Goal: Transaction & Acquisition: Purchase product/service

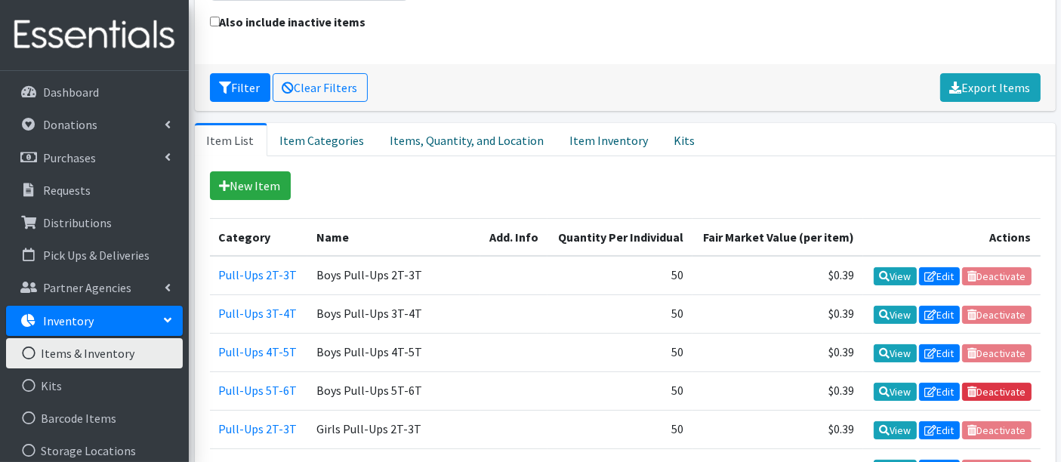
scroll to position [86, 0]
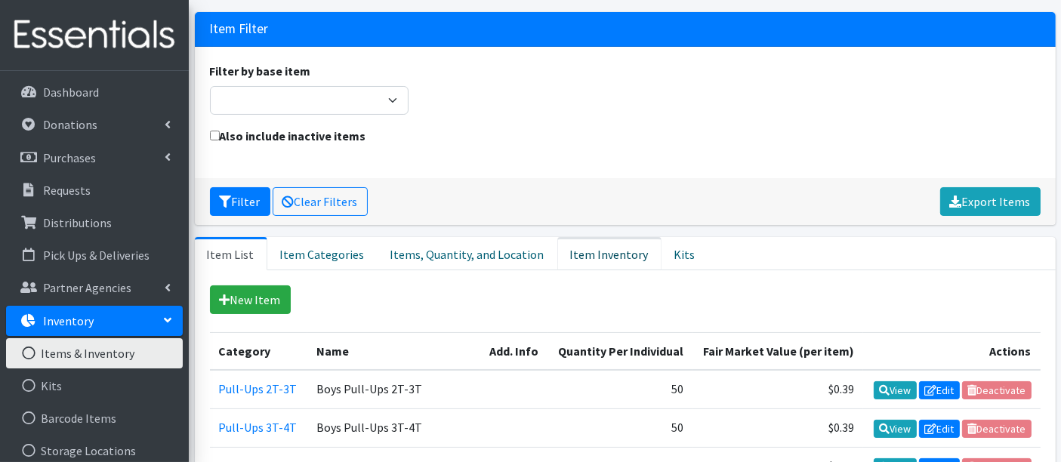
click at [569, 260] on link "Item Inventory" at bounding box center [609, 253] width 104 height 33
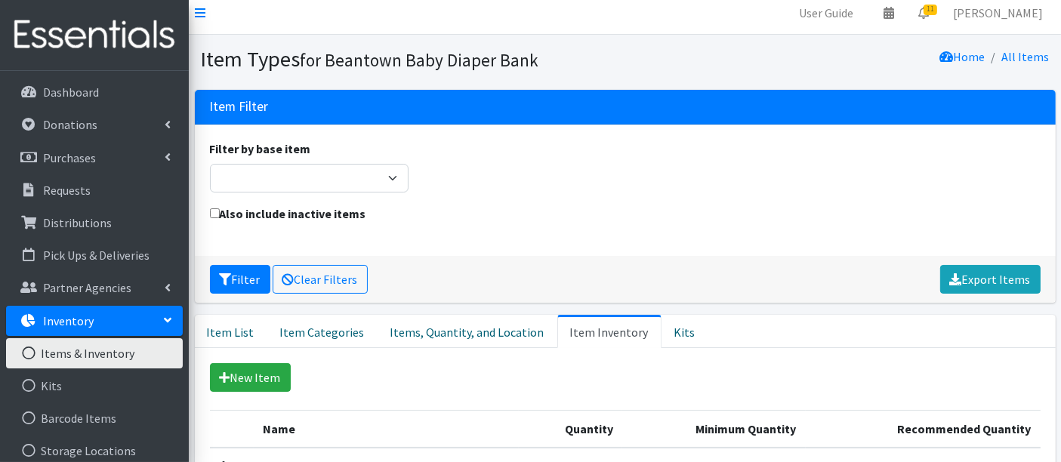
scroll to position [2, 0]
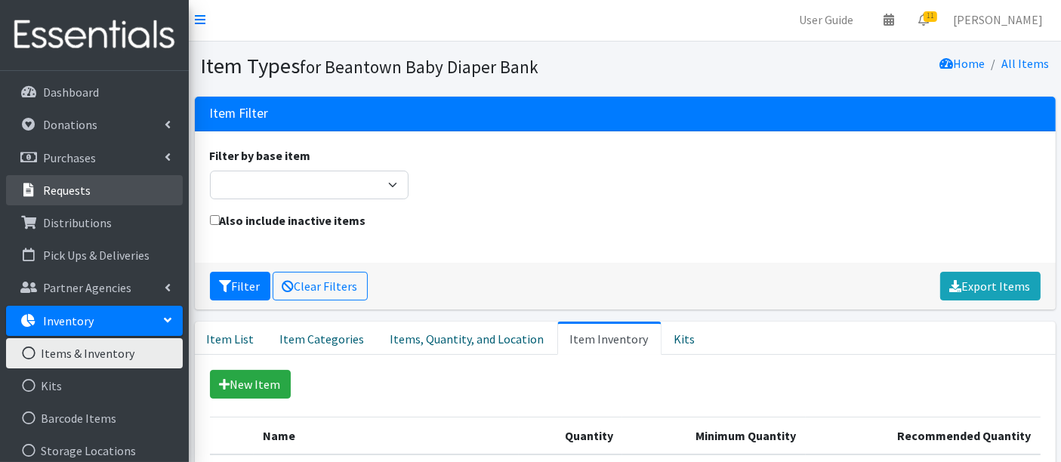
click at [63, 183] on p "Requests" at bounding box center [67, 190] width 48 height 15
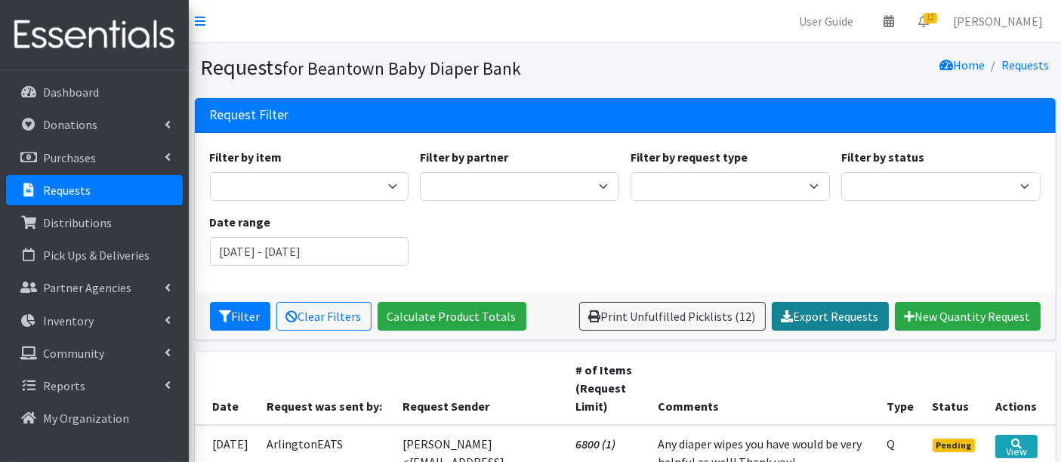
click at [836, 320] on link "Export Requests" at bounding box center [829, 316] width 117 height 29
click at [244, 245] on input "June 12, 2025 - September 12, 2025" at bounding box center [309, 251] width 199 height 29
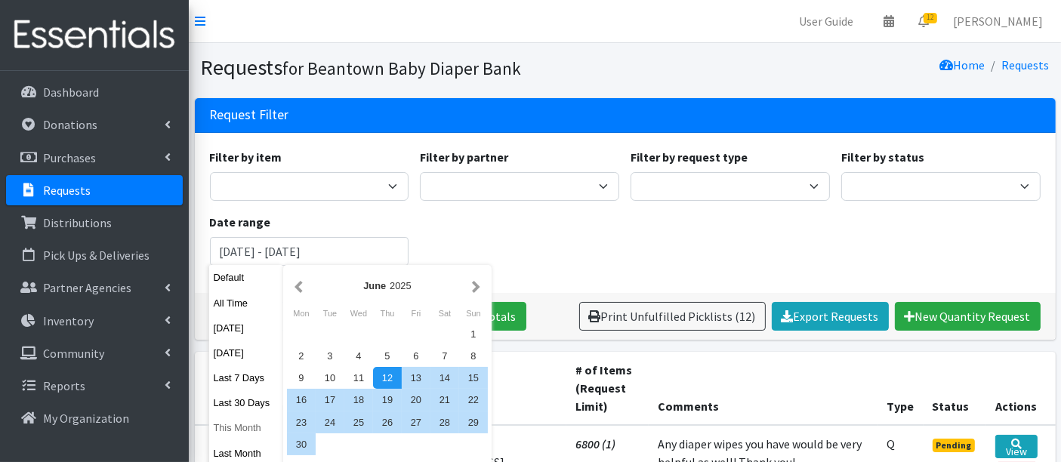
click at [228, 427] on button "This Month" at bounding box center [246, 428] width 74 height 22
type input "August 1, 2025 - August 31, 2025"
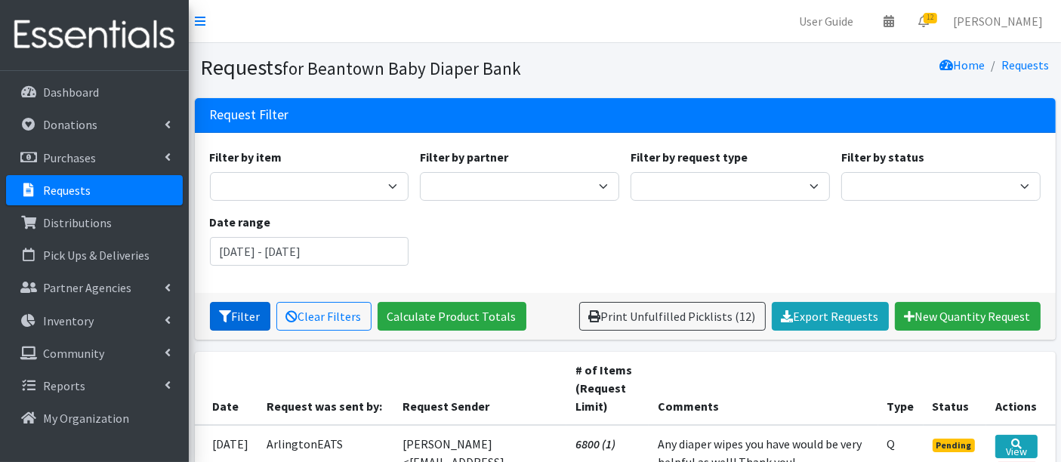
click at [242, 316] on button "Filter" at bounding box center [240, 316] width 60 height 29
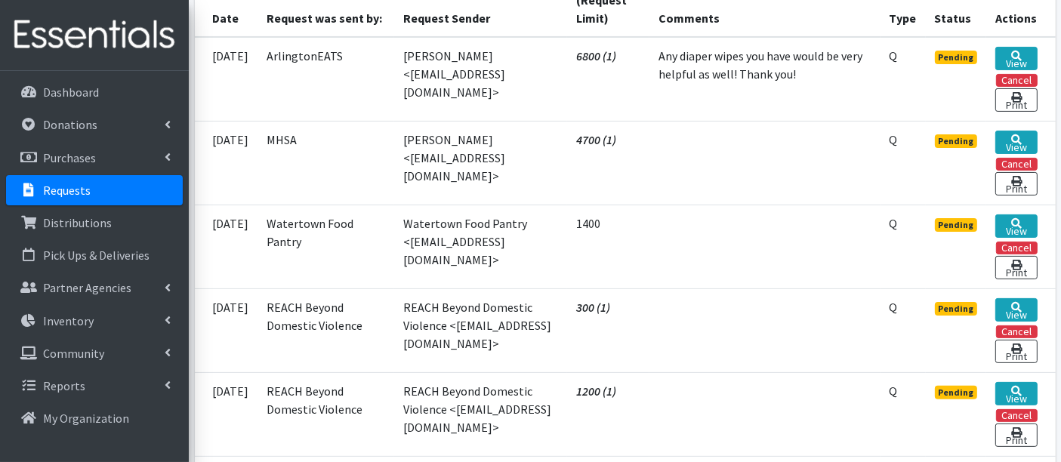
scroll to position [151, 0]
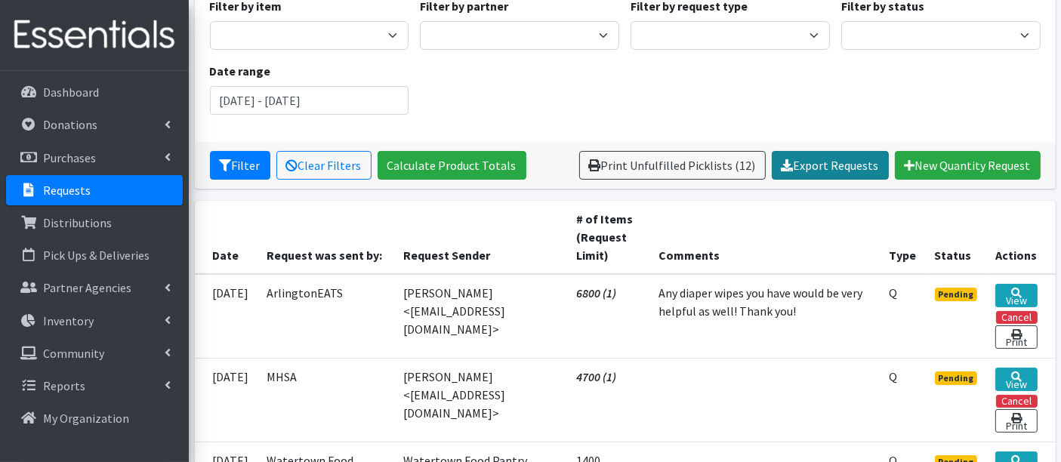
click at [820, 162] on link "Export Requests" at bounding box center [829, 165] width 117 height 29
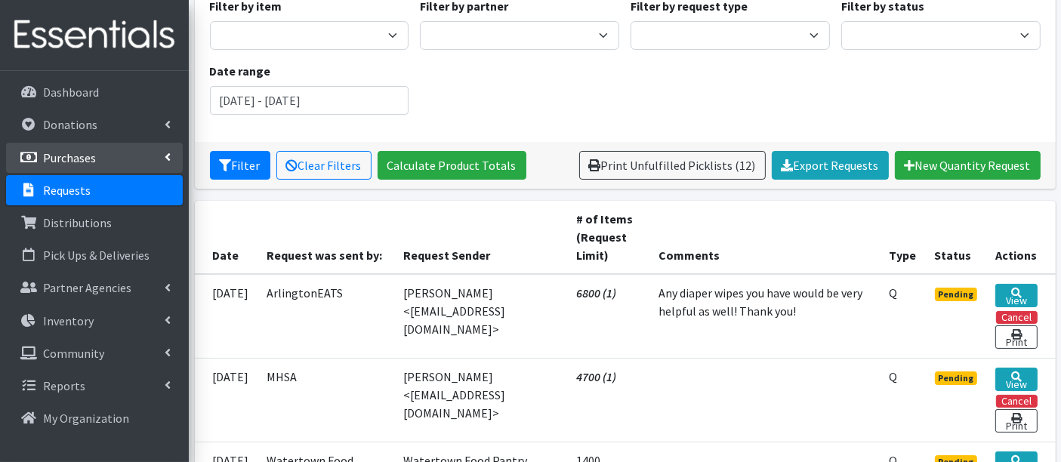
click at [54, 147] on link "Purchases" at bounding box center [94, 158] width 177 height 30
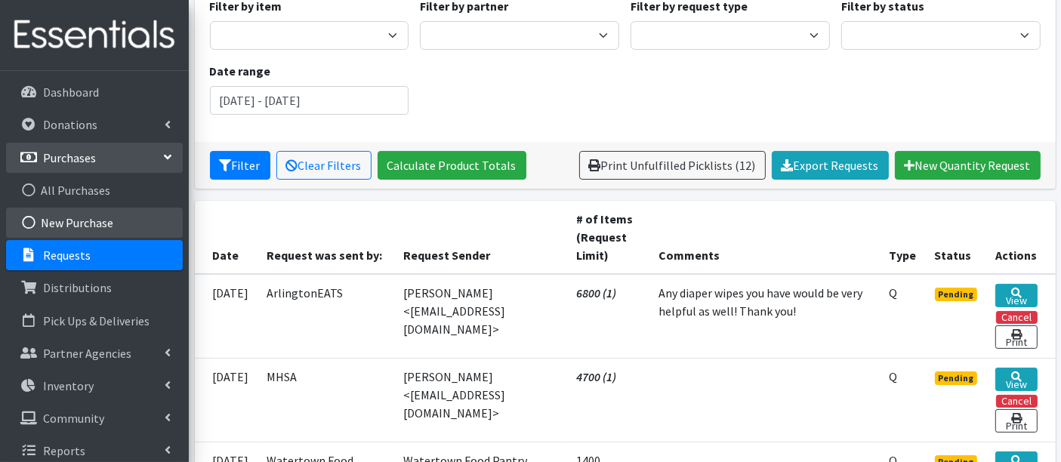
click at [70, 222] on link "New Purchase" at bounding box center [94, 223] width 177 height 30
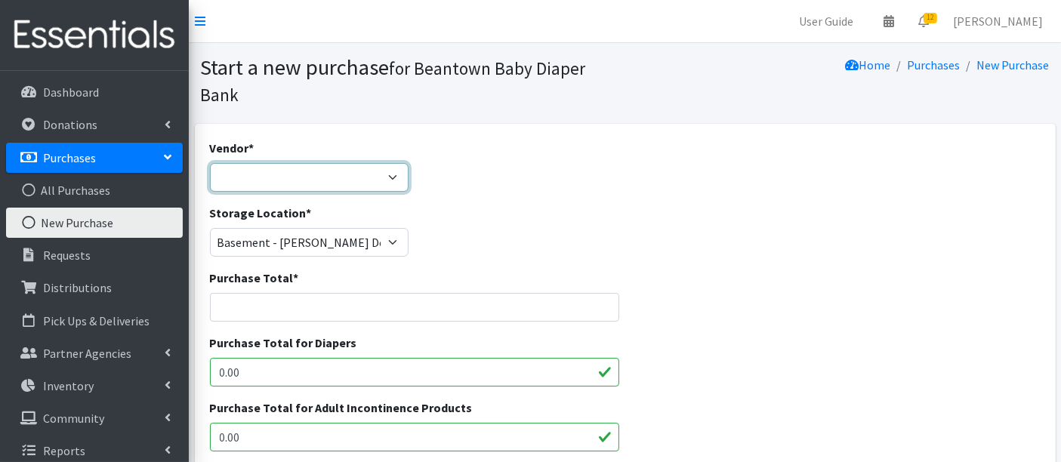
click at [238, 187] on select "Amazon HDI Wholesale/Brookies JSL Target Walmart ---Not Listed---" at bounding box center [309, 177] width 199 height 29
select select "593"
click at [210, 163] on select "Amazon HDI Wholesale/Brookies JSL Target Walmart ---Not Listed---" at bounding box center [309, 177] width 199 height 29
click at [273, 309] on input "Purchase Total *" at bounding box center [415, 307] width 410 height 29
click at [253, 305] on input "Purchase Total *" at bounding box center [415, 307] width 410 height 29
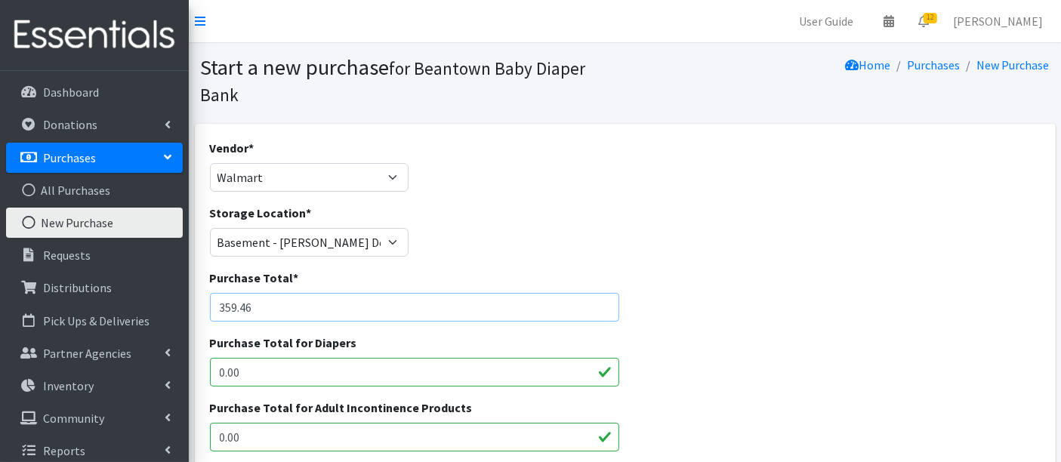
type input "359.46"
click at [911, 316] on div "Purchase Total * 359.46" at bounding box center [625, 301] width 842 height 65
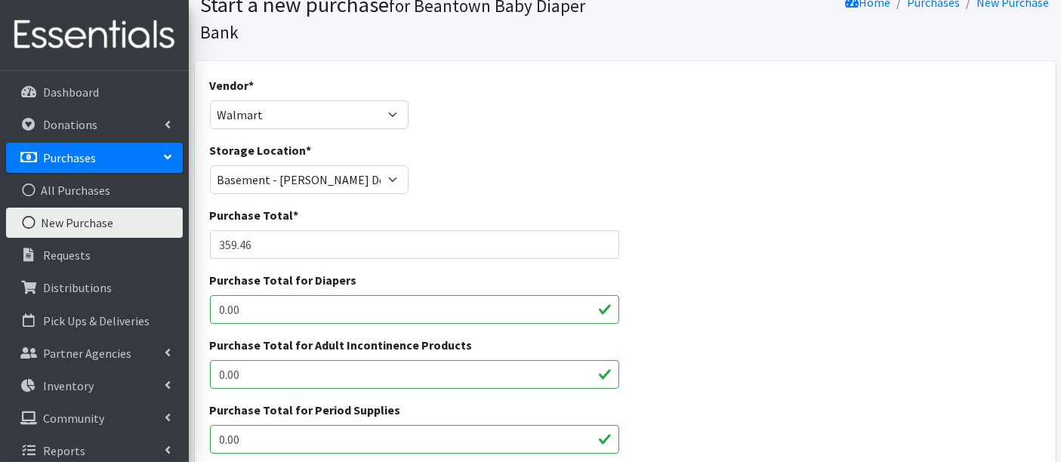
scroll to position [168, 0]
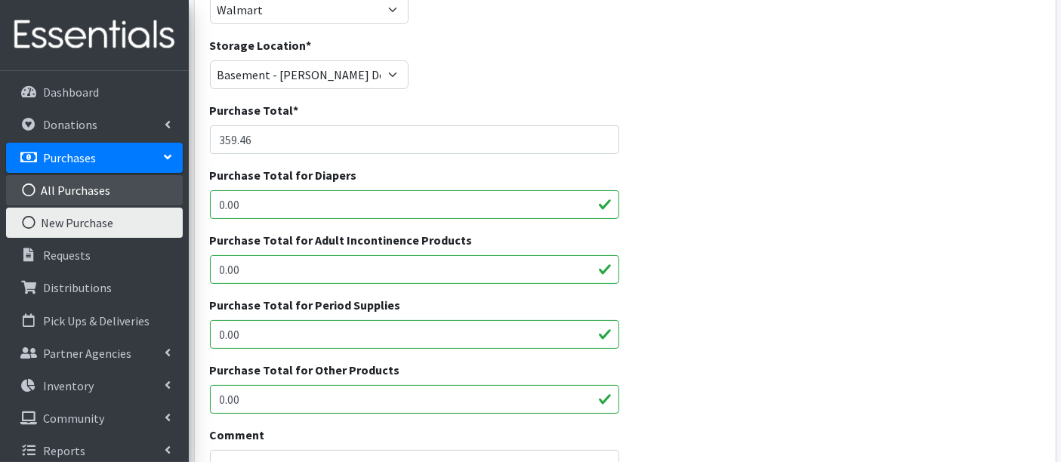
drag, startPoint x: 347, startPoint y: 202, endPoint x: 136, endPoint y: 192, distance: 211.6
click at [136, 192] on div "User Guide 0 Pick-ups remaining this week View Calendar 12 12 Requests 0 Partne…" at bounding box center [530, 386] width 1061 height 1109
type input "359.46"
click at [673, 219] on div "Purchase Total for Diapers 359.46" at bounding box center [625, 198] width 842 height 65
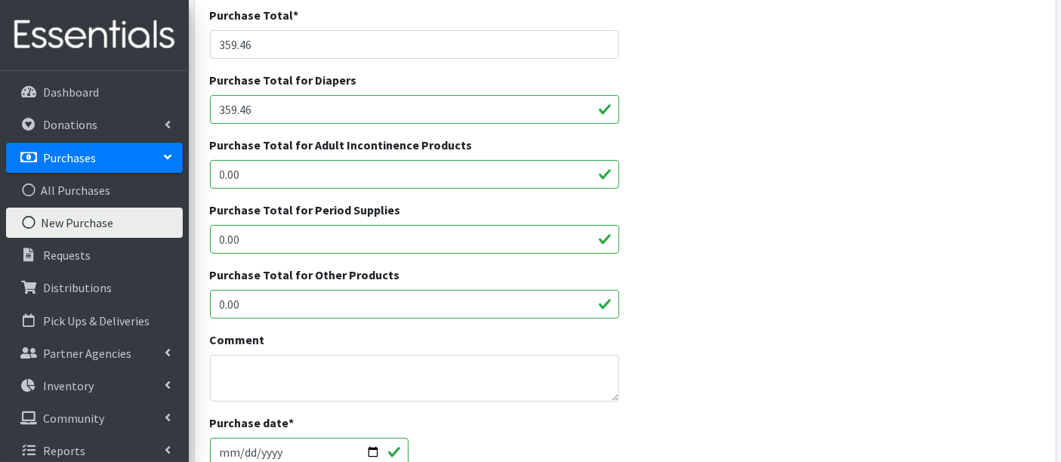
scroll to position [419, 0]
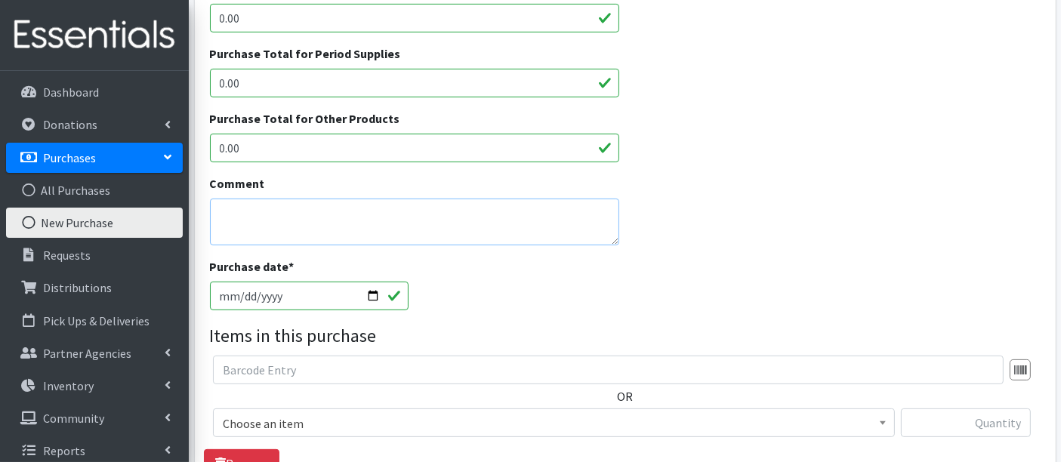
click at [258, 225] on textarea "Comment" at bounding box center [415, 222] width 410 height 47
type textarea "5t-6t"
click at [602, 260] on div "Purchase date * 2025-08-12" at bounding box center [625, 289] width 842 height 65
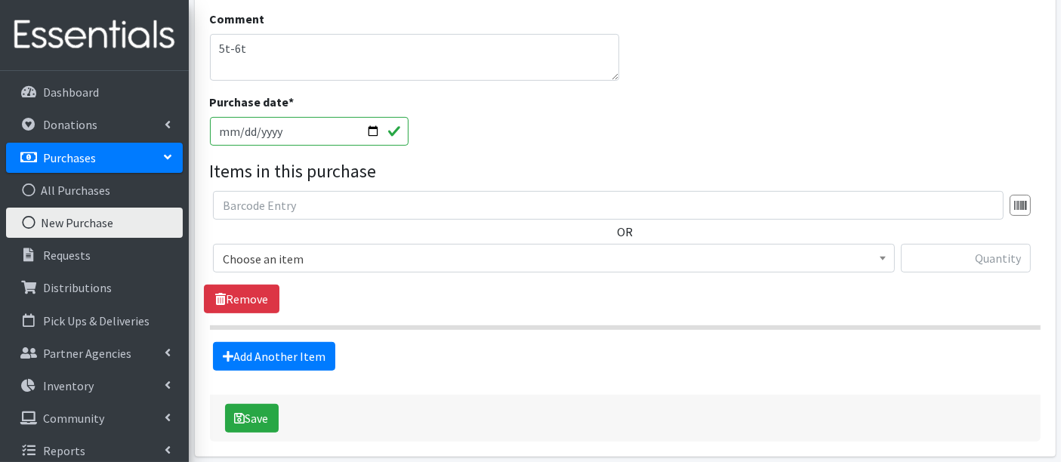
scroll to position [586, 0]
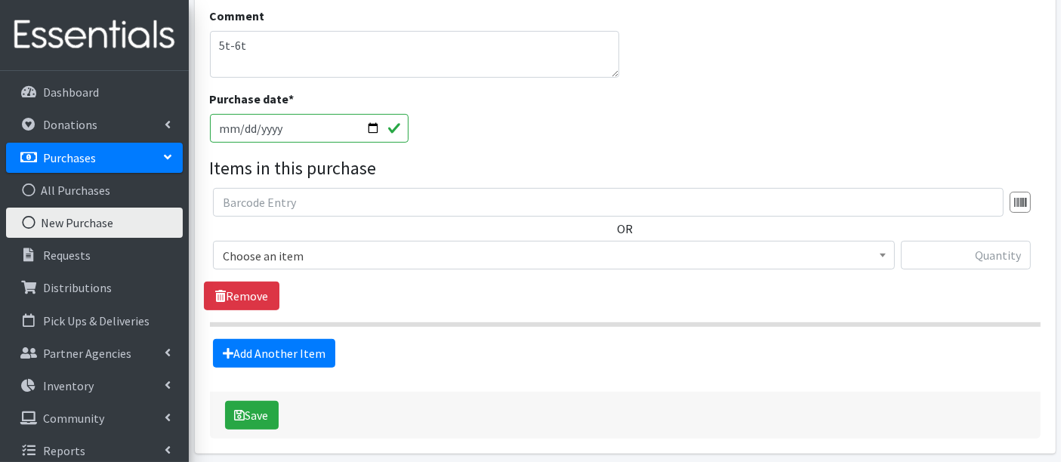
drag, startPoint x: 297, startPoint y: 249, endPoint x: 300, endPoint y: 259, distance: 10.1
click at [297, 251] on span "Choose an item" at bounding box center [554, 255] width 662 height 21
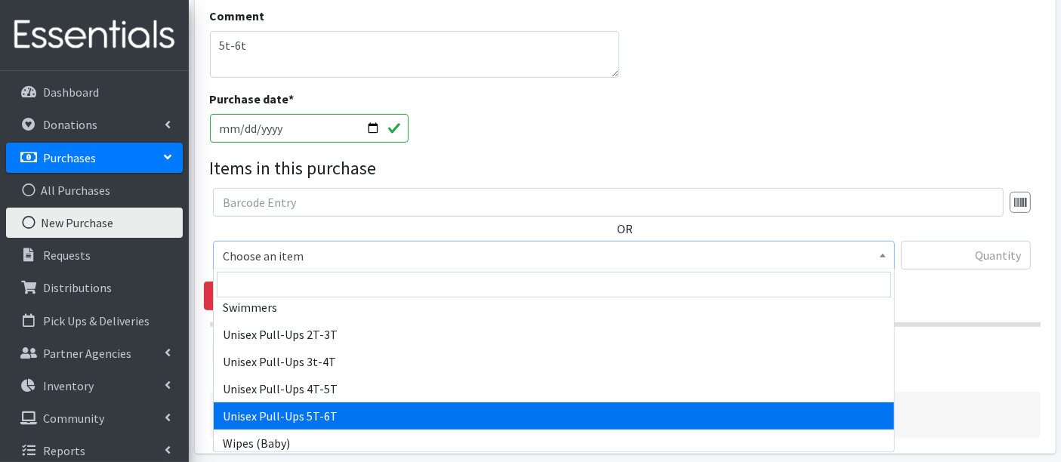
scroll to position [591, 0]
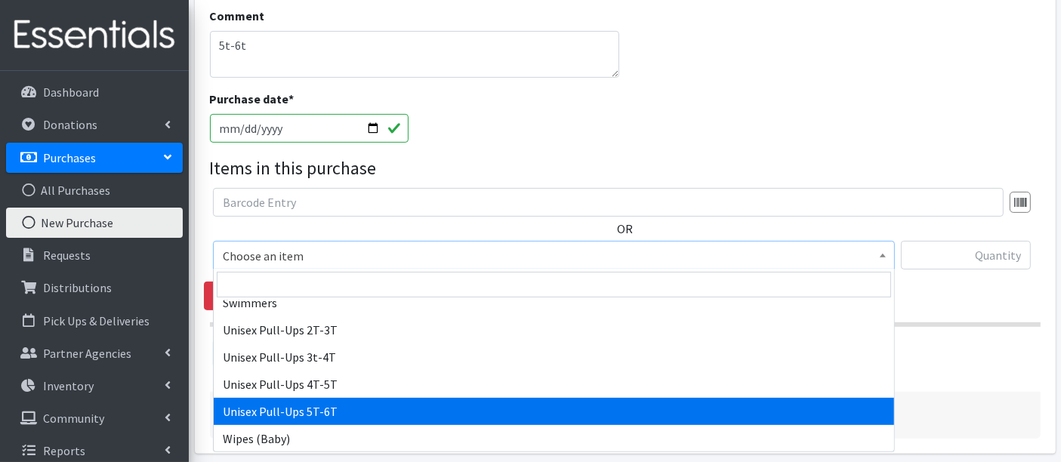
drag, startPoint x: 352, startPoint y: 416, endPoint x: 401, endPoint y: 408, distance: 48.9
select select "15009"
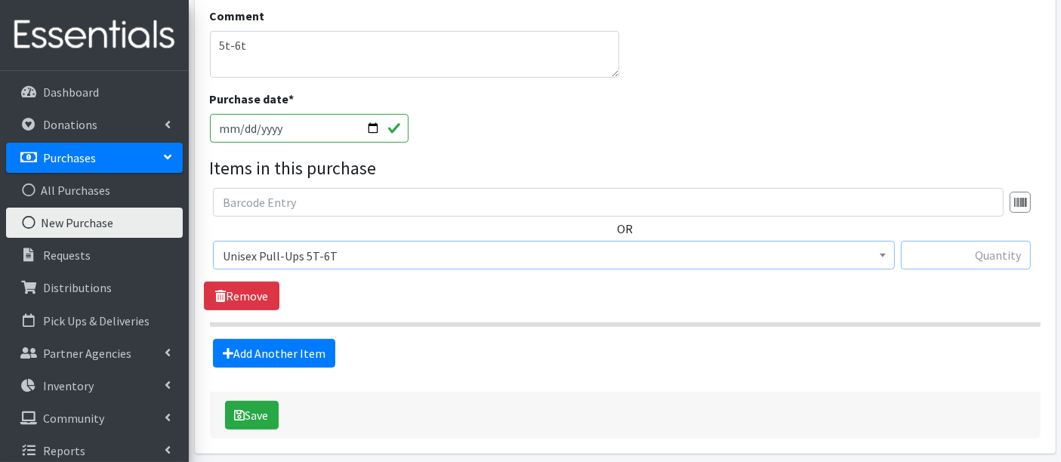
click at [921, 251] on input "text" at bounding box center [965, 255] width 130 height 29
type input "720"
click at [252, 420] on button "Save" at bounding box center [252, 415] width 54 height 29
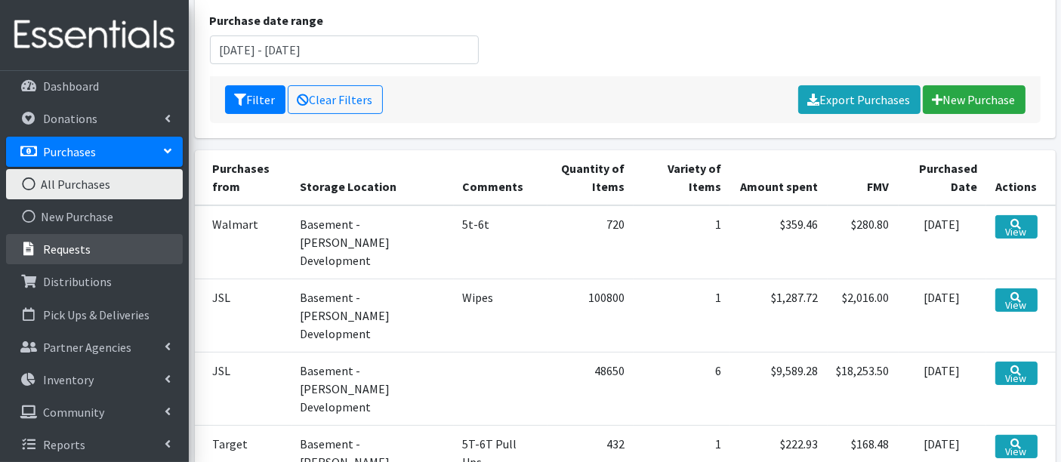
scroll to position [11, 0]
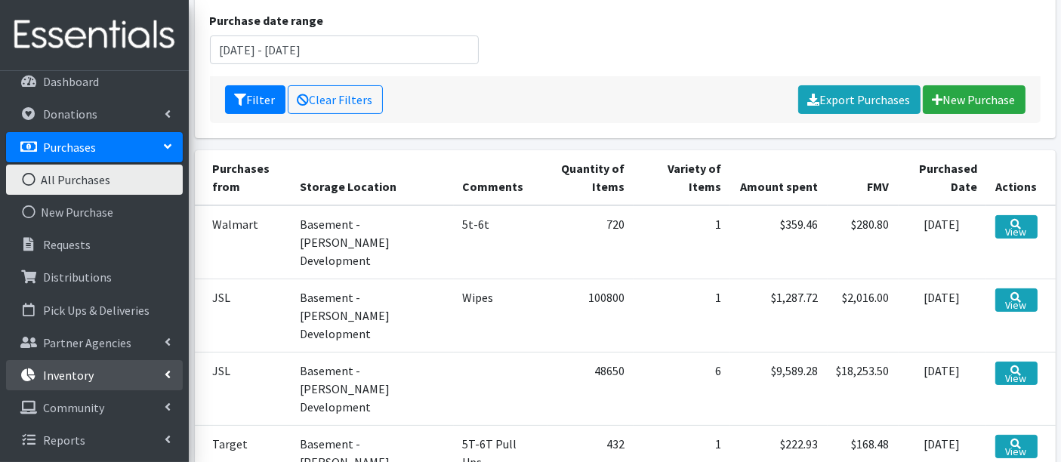
click at [88, 372] on p "Inventory" at bounding box center [68, 375] width 51 height 15
drag, startPoint x: 99, startPoint y: 417, endPoint x: 125, endPoint y: 417, distance: 25.7
click at [99, 417] on link "Items & Inventory" at bounding box center [94, 408] width 177 height 30
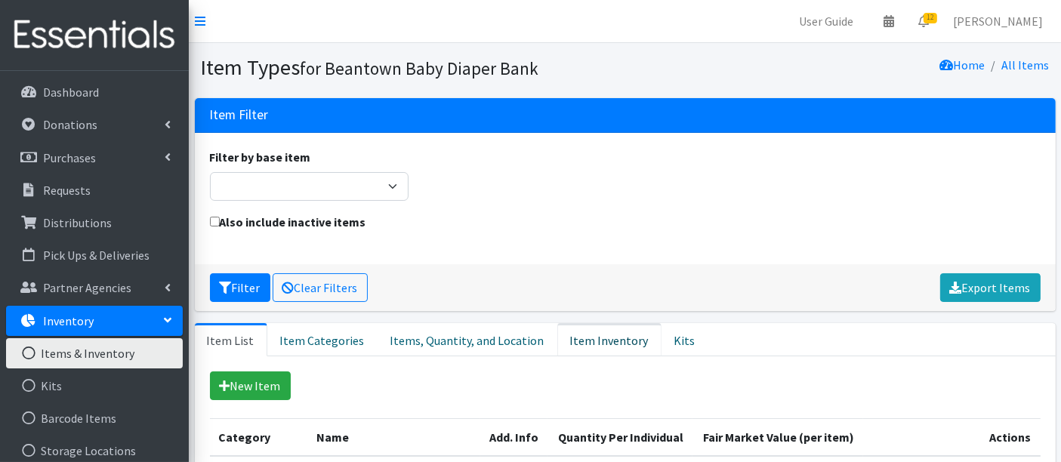
click at [605, 346] on link "Item Inventory" at bounding box center [609, 339] width 104 height 33
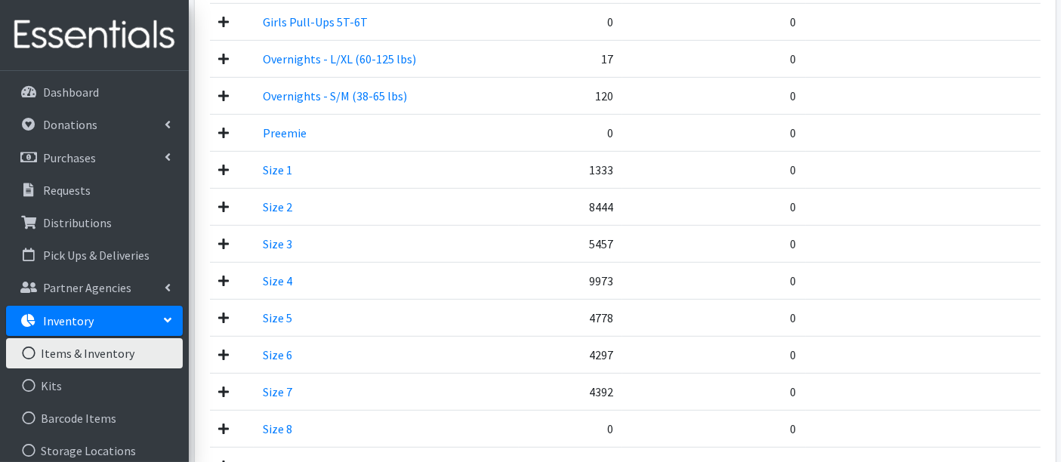
scroll to position [708, 0]
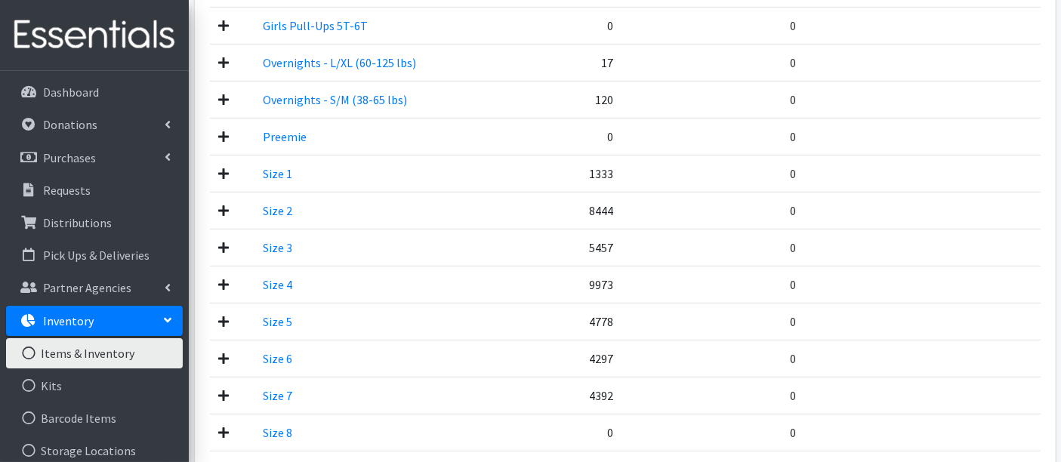
click at [222, 168] on icon at bounding box center [224, 174] width 11 height 12
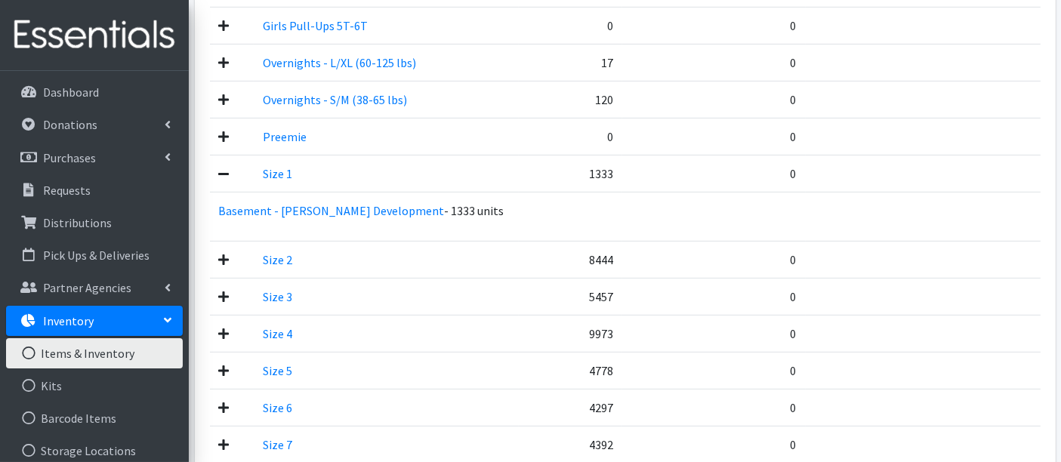
click at [222, 168] on icon at bounding box center [224, 174] width 11 height 12
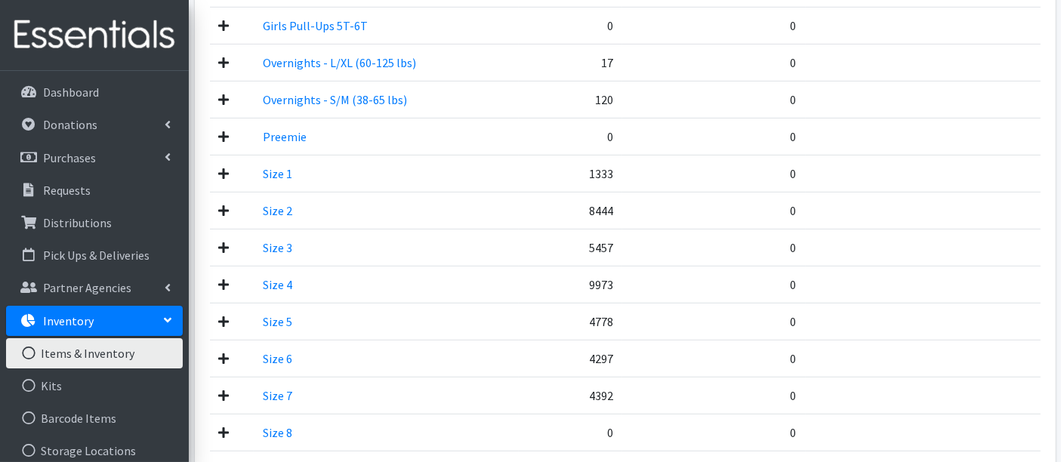
click at [230, 207] on td at bounding box center [232, 210] width 45 height 37
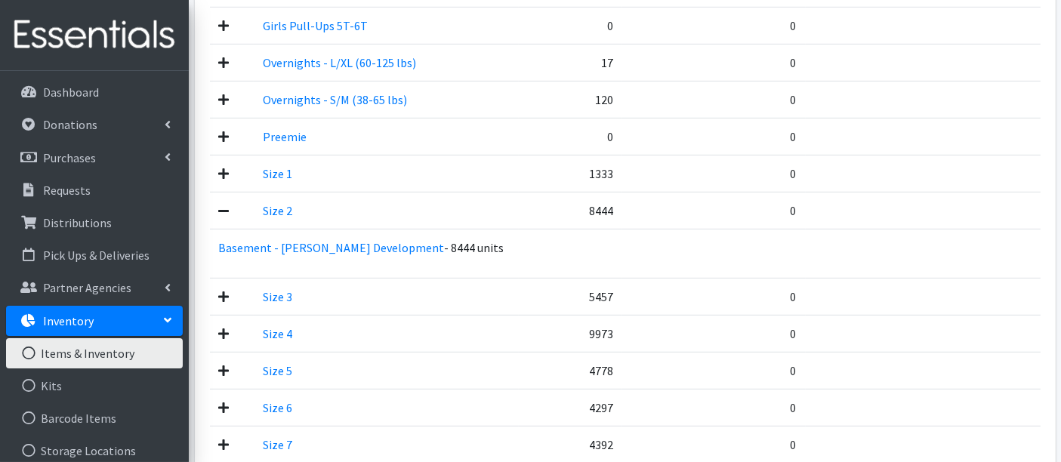
click at [230, 207] on td at bounding box center [232, 210] width 45 height 37
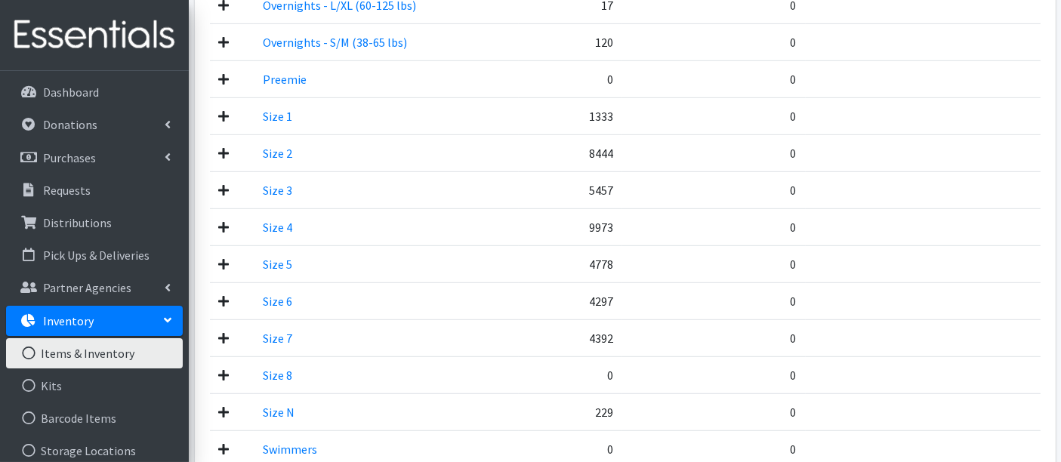
scroll to position [792, 0]
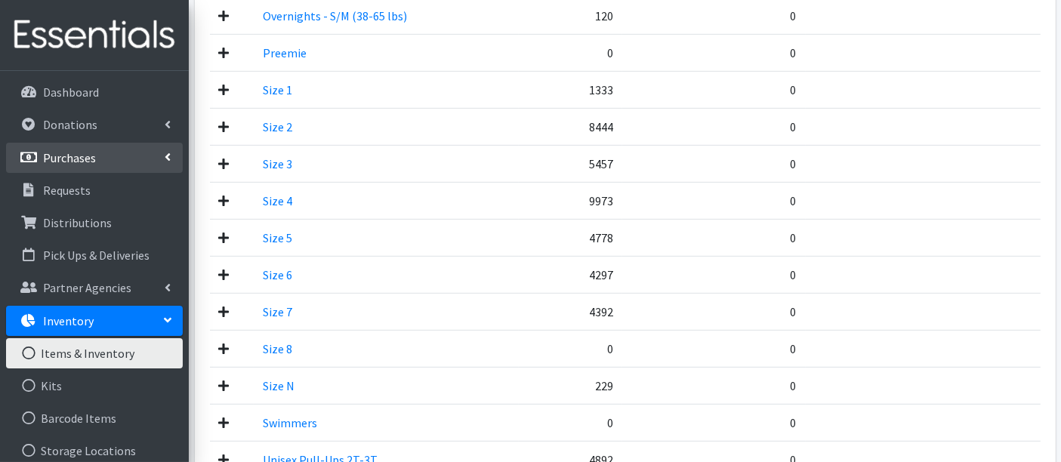
click at [53, 156] on p "Purchases" at bounding box center [69, 157] width 53 height 15
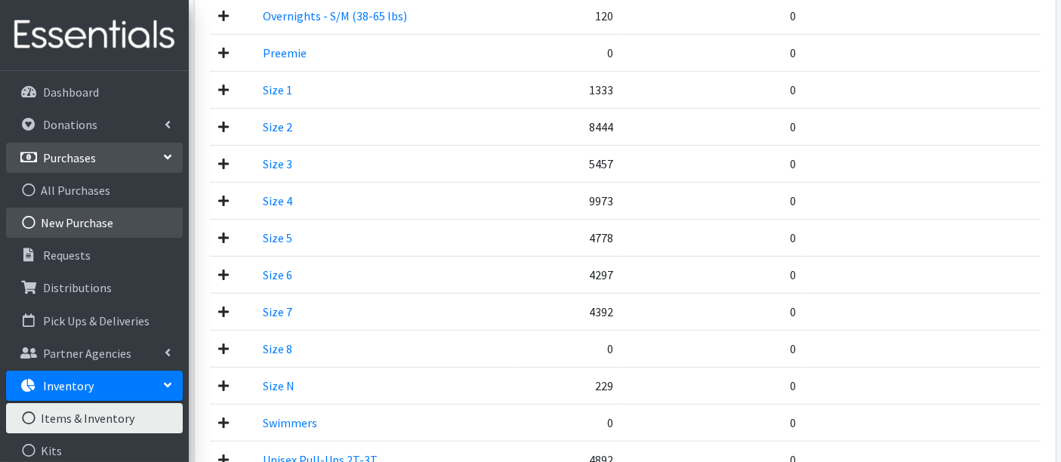
click at [86, 226] on link "New Purchase" at bounding box center [94, 223] width 177 height 30
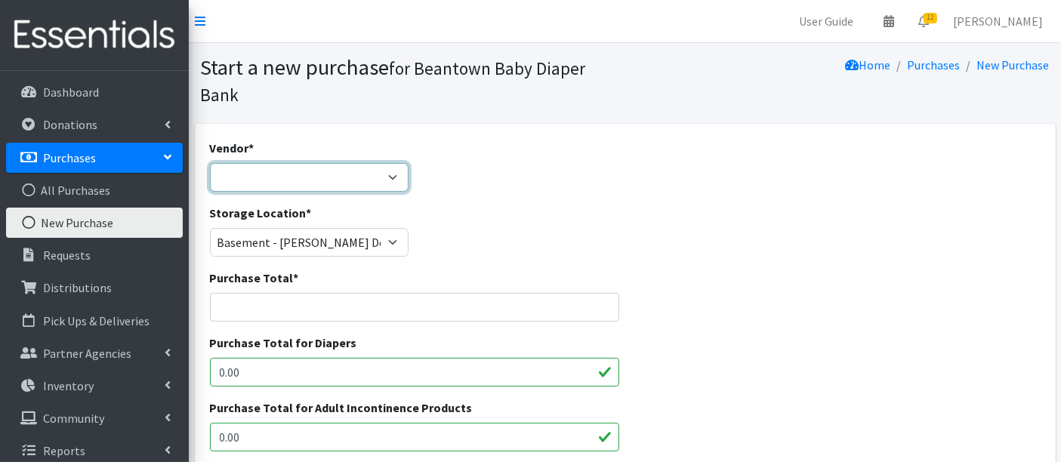
click at [280, 175] on select "Amazon HDI Wholesale/Brookies JSL Target Walmart ---Not Listed---" at bounding box center [309, 177] width 199 height 29
select select "591"
click at [210, 163] on select "Amazon HDI Wholesale/Brookies JSL Target Walmart ---Not Listed---" at bounding box center [309, 177] width 199 height 29
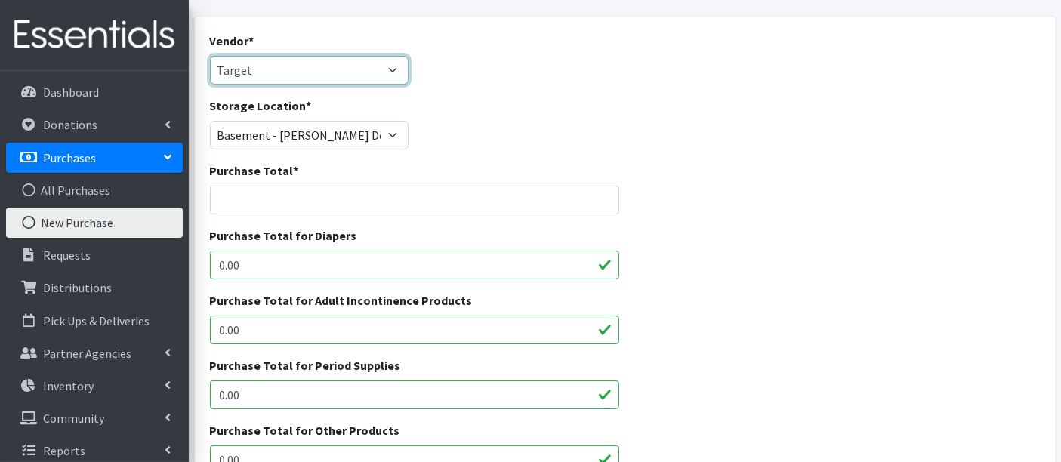
scroll to position [168, 0]
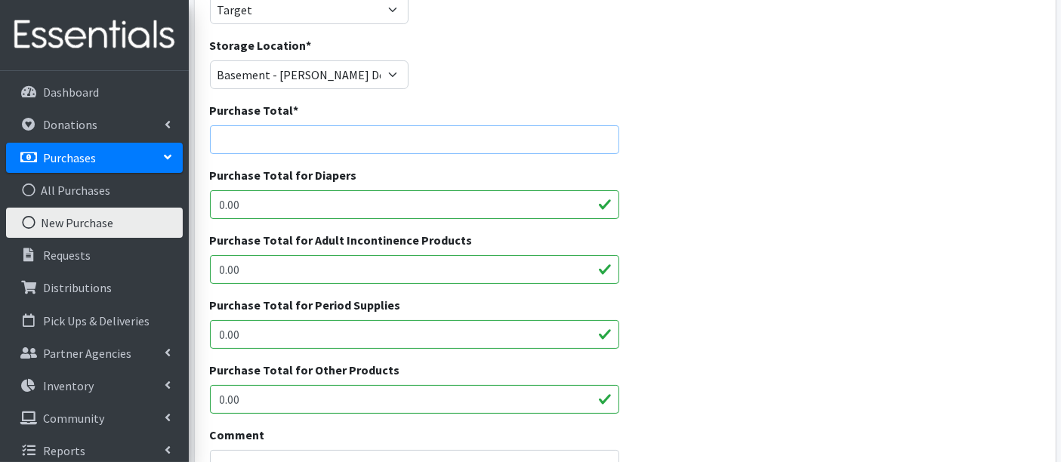
click at [396, 137] on input "Purchase Total *" at bounding box center [415, 139] width 410 height 29
type input "217.92"
click at [269, 214] on input "0.00" at bounding box center [415, 204] width 410 height 29
type input "0"
type input "217.92"
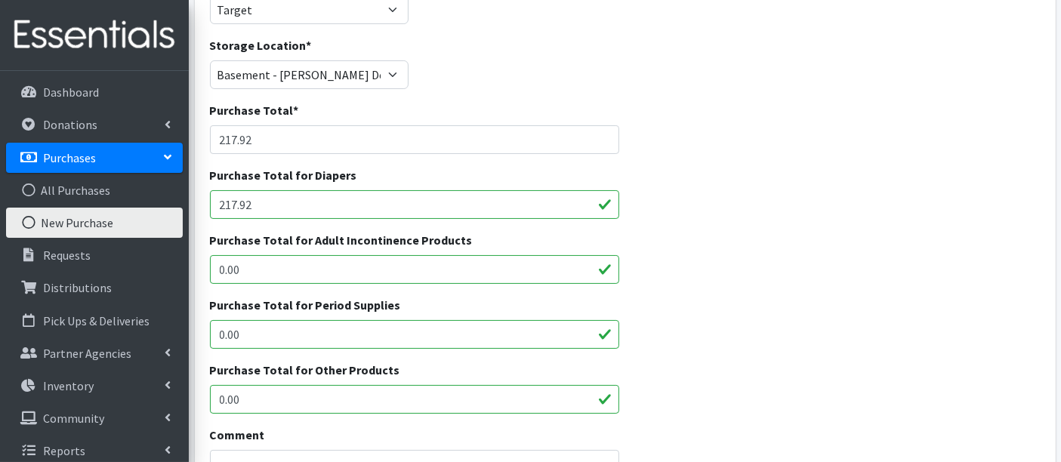
click at [733, 266] on div "Purchase Total for Adult Incontinence Products 0.00" at bounding box center [625, 263] width 842 height 65
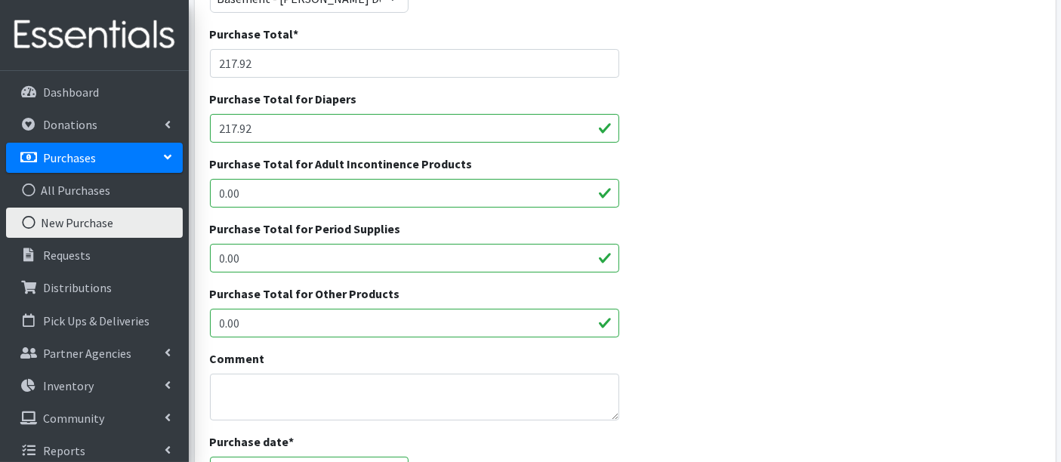
scroll to position [335, 0]
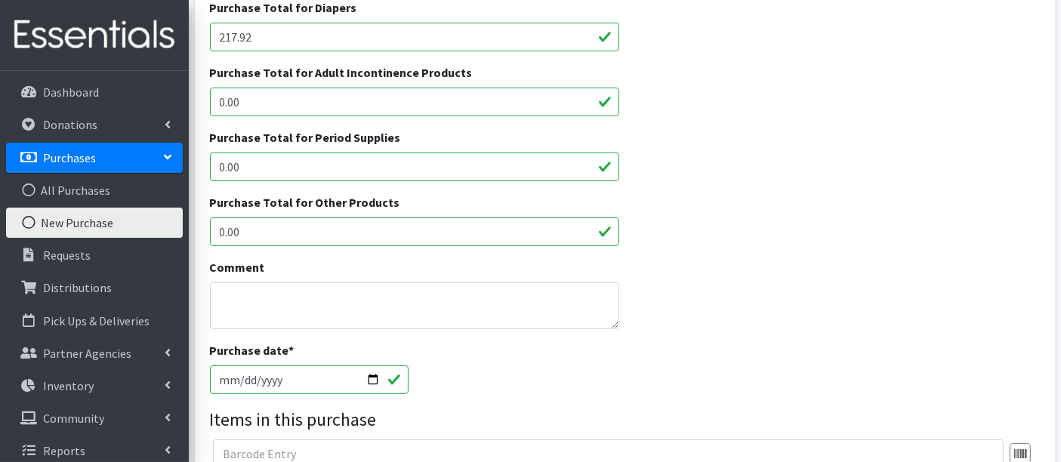
click at [372, 278] on div "Comment" at bounding box center [415, 293] width 410 height 71
click at [410, 288] on textarea "Comment" at bounding box center [415, 305] width 410 height 47
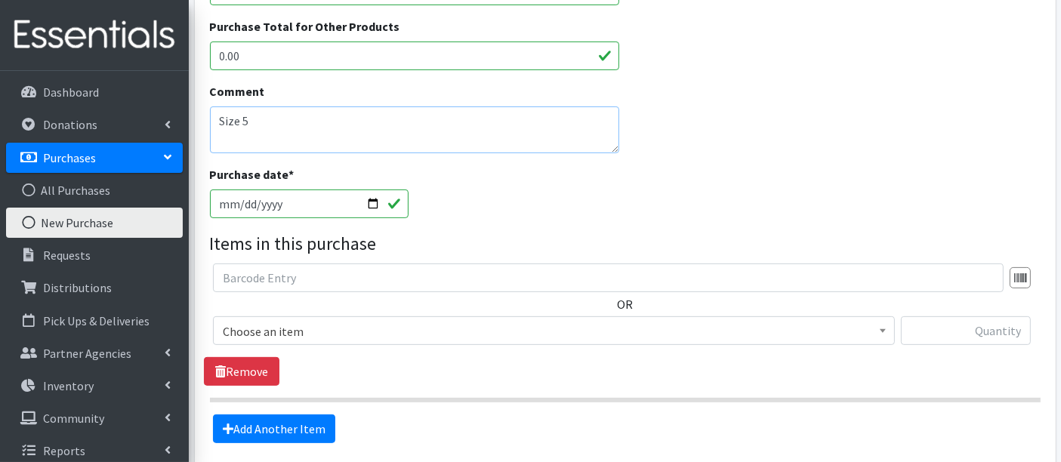
scroll to position [645, 0]
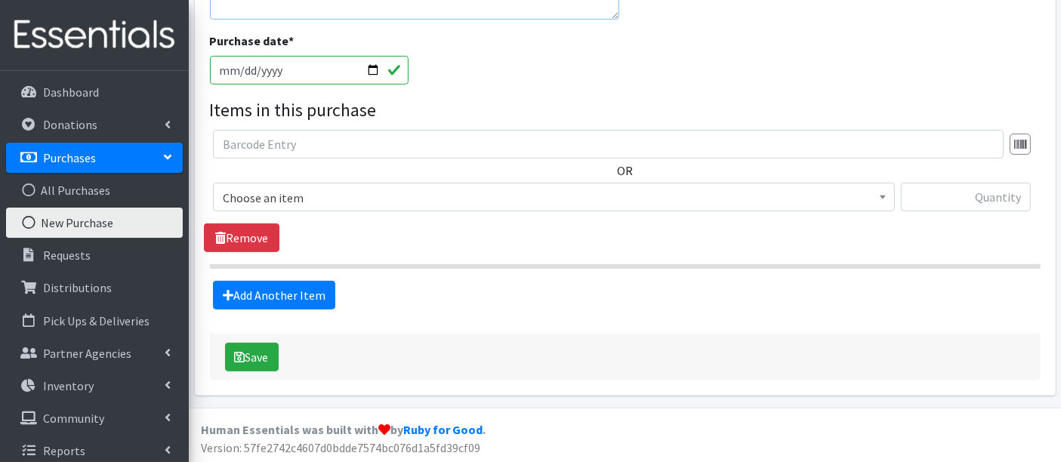
type textarea "Size 5"
click at [386, 192] on span "Choose an item" at bounding box center [554, 197] width 662 height 21
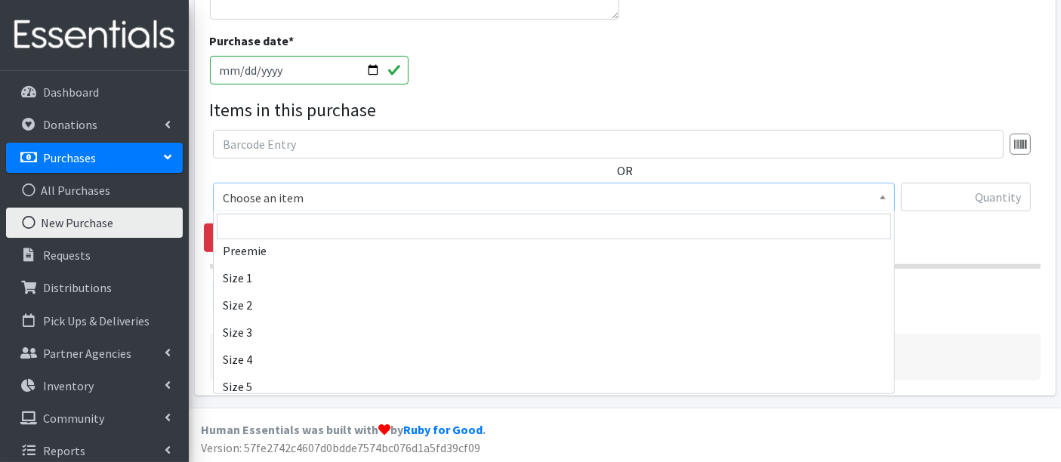
scroll to position [335, 0]
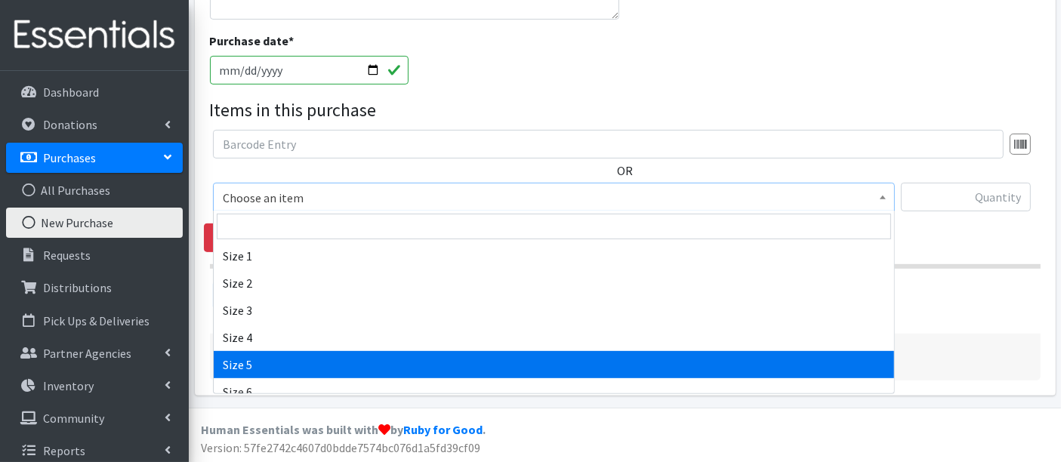
select select "14920"
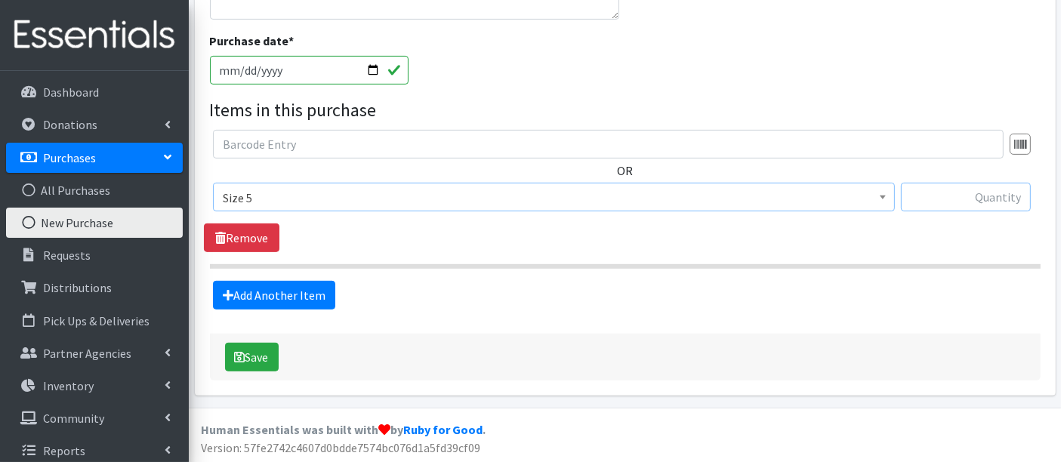
click at [971, 196] on input "text" at bounding box center [965, 197] width 130 height 29
type input "1232"
click at [260, 353] on button "Save" at bounding box center [252, 357] width 54 height 29
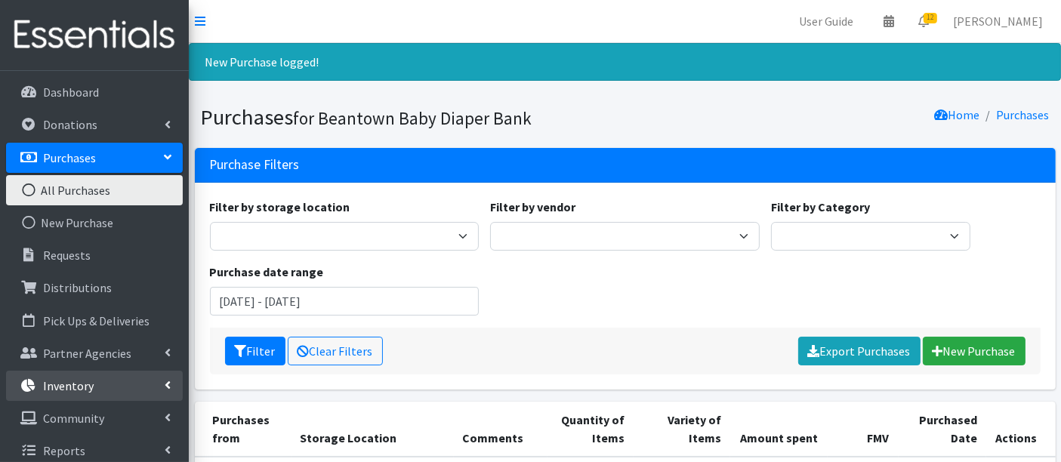
click at [70, 380] on p "Inventory" at bounding box center [68, 385] width 51 height 15
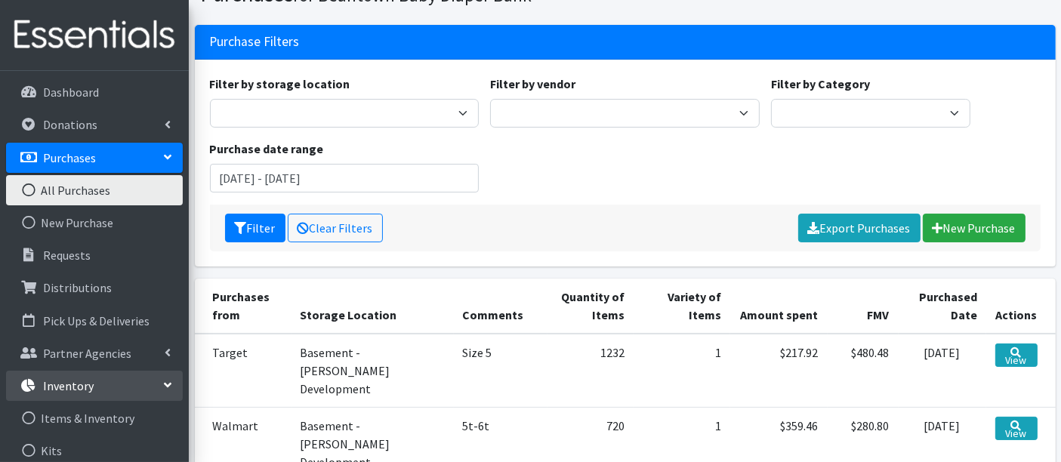
scroll to position [251, 0]
